Goal: Transaction & Acquisition: Purchase product/service

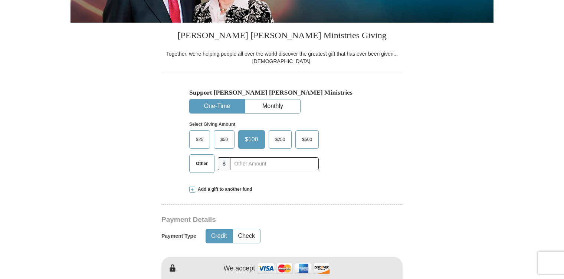
click at [204, 137] on span "$25" at bounding box center [199, 139] width 15 height 11
click at [0, 0] on input "$25" at bounding box center [0, 0] width 0 height 0
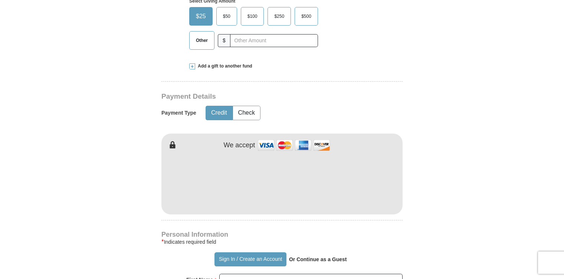
scroll to position [297, 0]
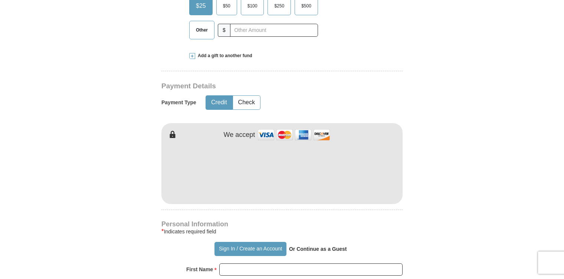
click at [220, 104] on button "Credit" at bounding box center [219, 103] width 26 height 14
click at [92, 237] on form "Already have an account? Sign in for faster giving. Don't have an account? Crea…" at bounding box center [281, 188] width 423 height 910
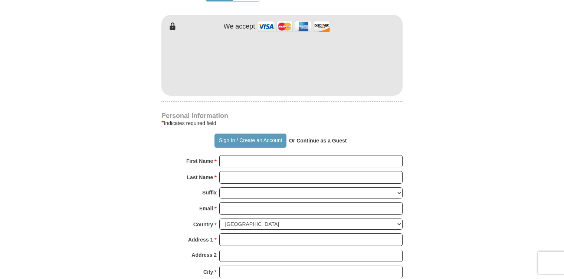
scroll to position [415, 0]
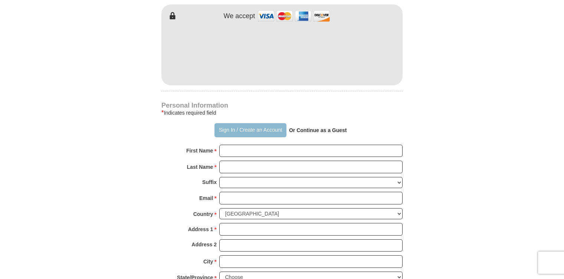
click at [242, 126] on button "Sign In / Create an Account" at bounding box center [250, 130] width 72 height 14
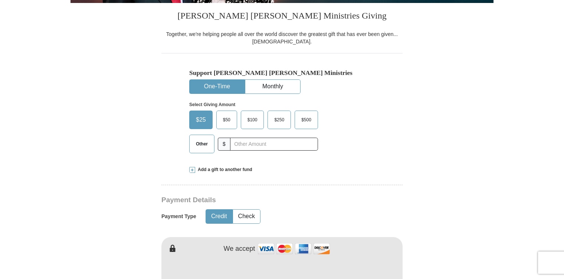
scroll to position [237, 0]
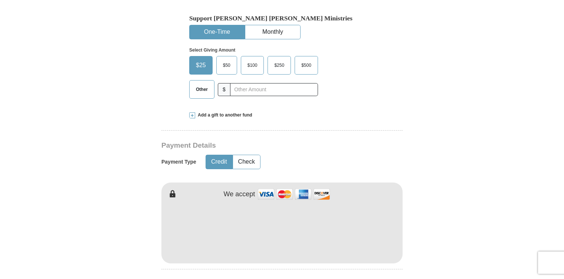
click at [440, 245] on form "Already have an account? Sign in for faster giving. Don't have an account? Crea…" at bounding box center [281, 247] width 423 height 910
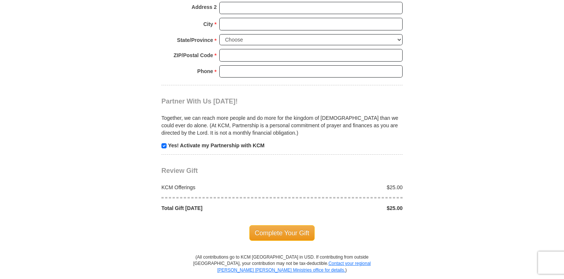
scroll to position [712, 0]
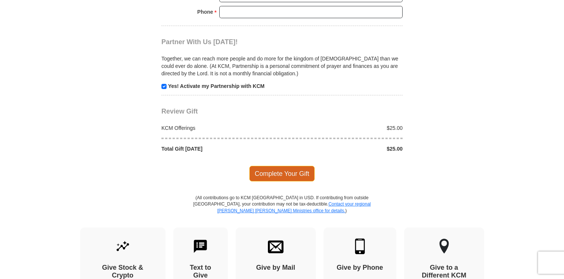
click at [287, 169] on span "Complete Your Gift" at bounding box center [282, 174] width 66 height 16
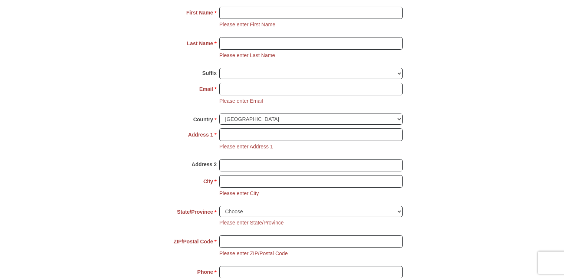
scroll to position [553, 0]
click at [286, 16] on input "First Name *" at bounding box center [310, 13] width 183 height 13
type input "[PERSON_NAME]"
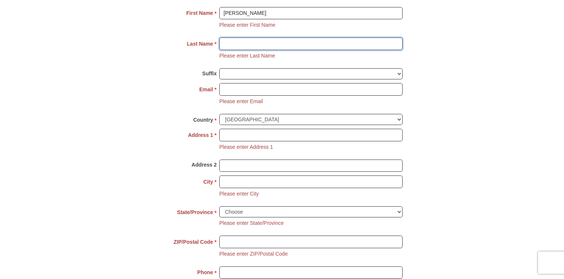
type input "[PERSON_NAME]"
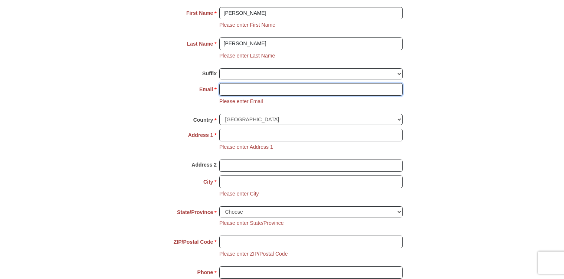
type input "[EMAIL_ADDRESS][DOMAIN_NAME]"
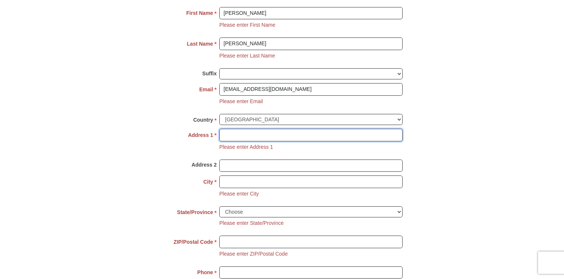
type input "[STREET_ADDRESS]"
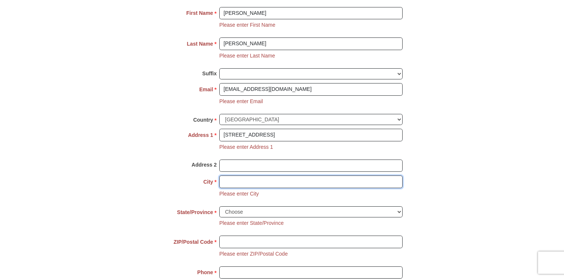
type input "[PERSON_NAME]"
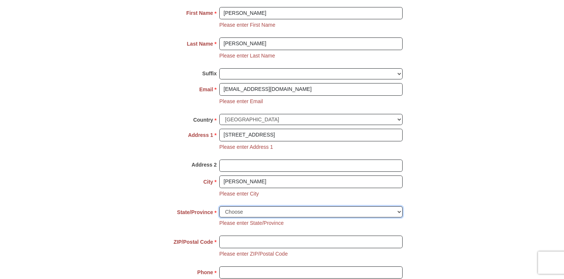
select select "NC"
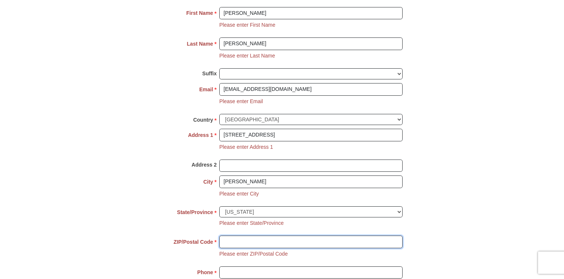
type input "27511"
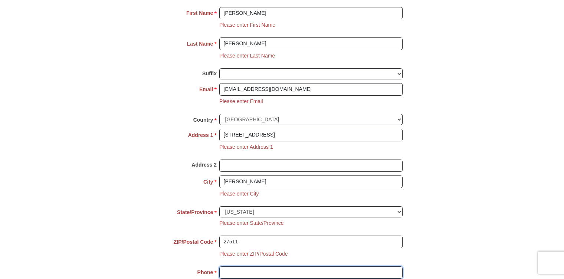
type input "9195944561"
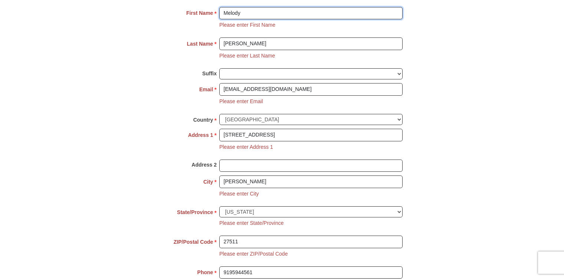
type input "Melody"
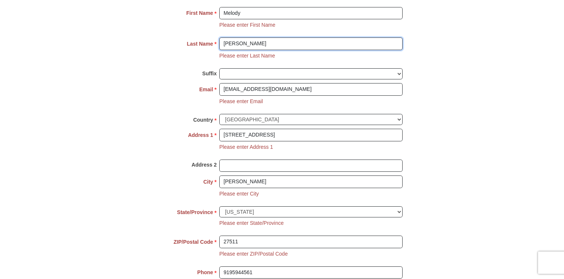
click at [284, 44] on input "[PERSON_NAME]" at bounding box center [310, 43] width 183 height 13
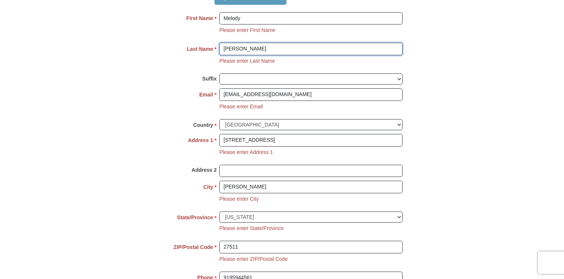
scroll to position [551, 0]
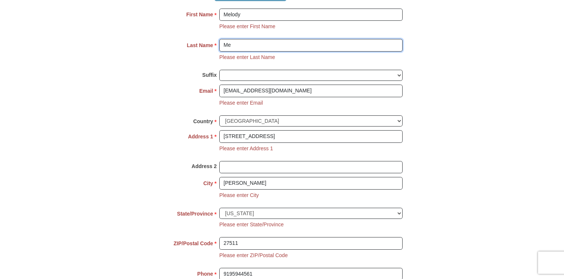
type input "M"
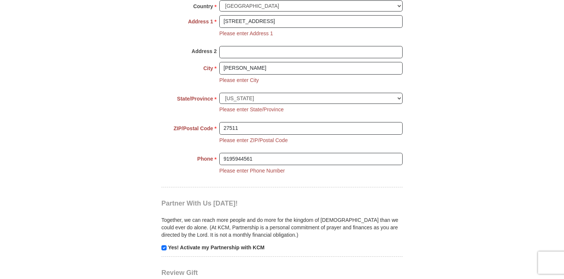
scroll to position [669, 0]
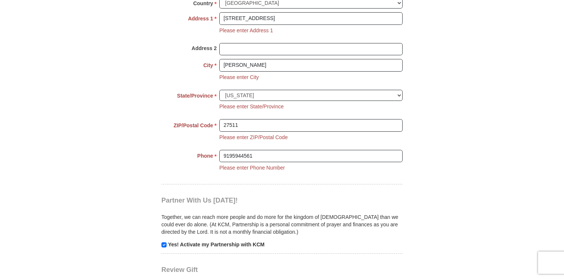
type input "[PERSON_NAME]"
click at [252, 47] on input "Address 2" at bounding box center [310, 49] width 183 height 13
type input "F"
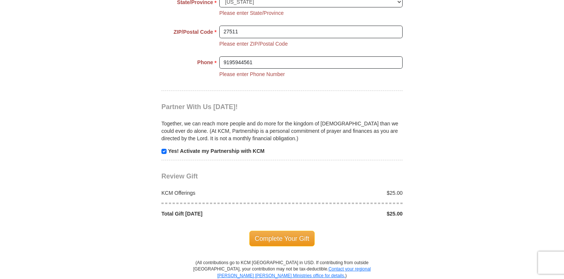
scroll to position [847, 0]
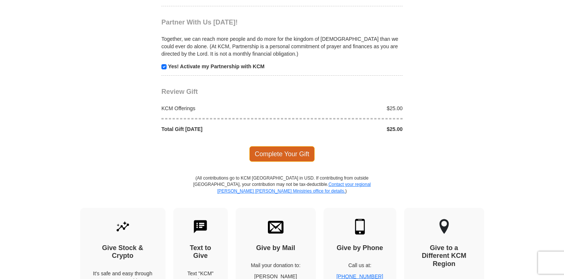
click at [277, 150] on span "Complete Your Gift" at bounding box center [282, 154] width 66 height 16
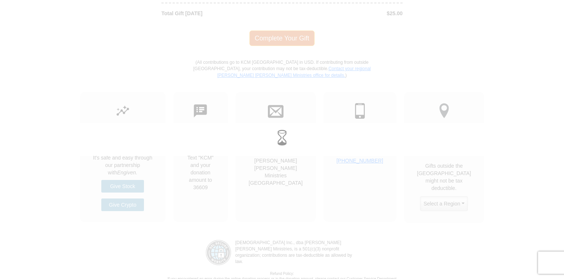
scroll to position [732, 0]
